Goal: Navigation & Orientation: Find specific page/section

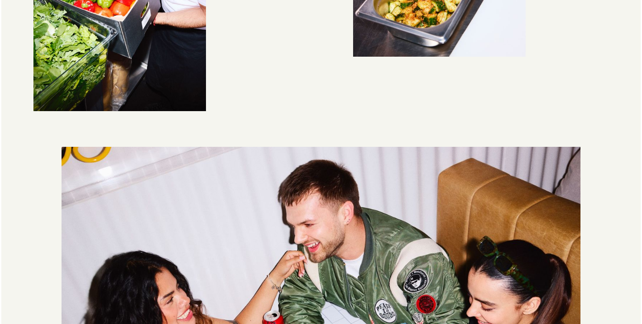
scroll to position [1098, 0]
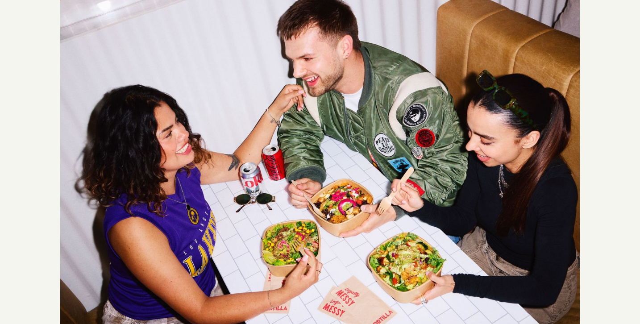
click at [296, 57] on img at bounding box center [319, 154] width 519 height 346
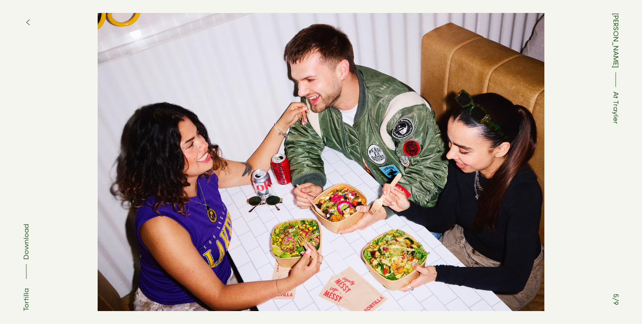
click at [27, 19] on icon "button" at bounding box center [28, 22] width 4 height 7
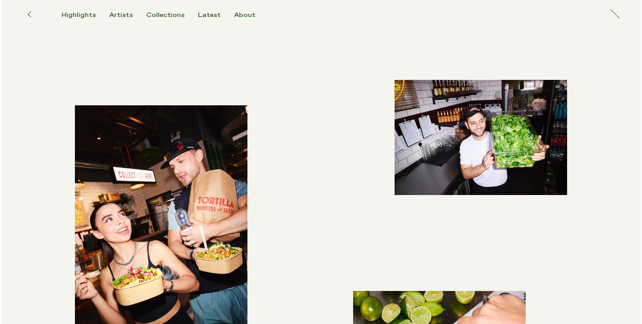
scroll to position [1418, 0]
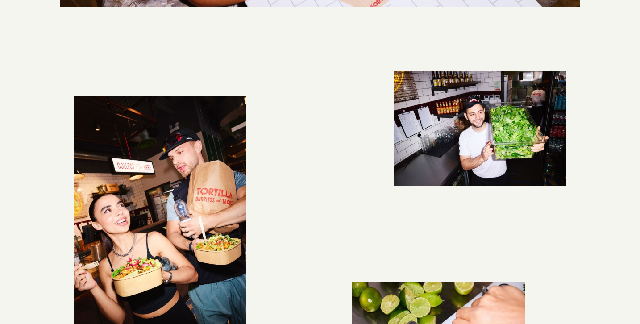
click at [210, 198] on img "button" at bounding box center [160, 225] width 173 height 259
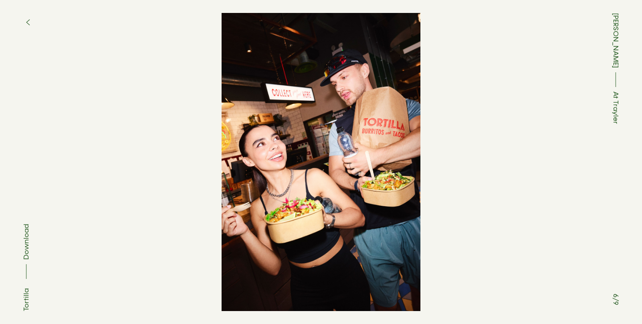
click at [28, 19] on icon "button" at bounding box center [28, 22] width 4 height 7
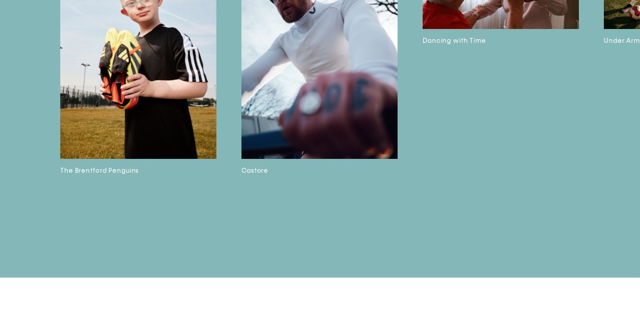
scroll to position [2744, 0]
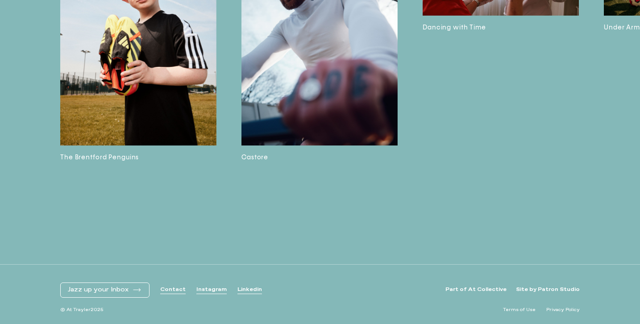
click at [22, 9] on div "Will Douglas The Brentford Penguins Castore Dancing with Time Under Armour Adid…" at bounding box center [320, 13] width 640 height 502
